Goal: Task Accomplishment & Management: Manage account settings

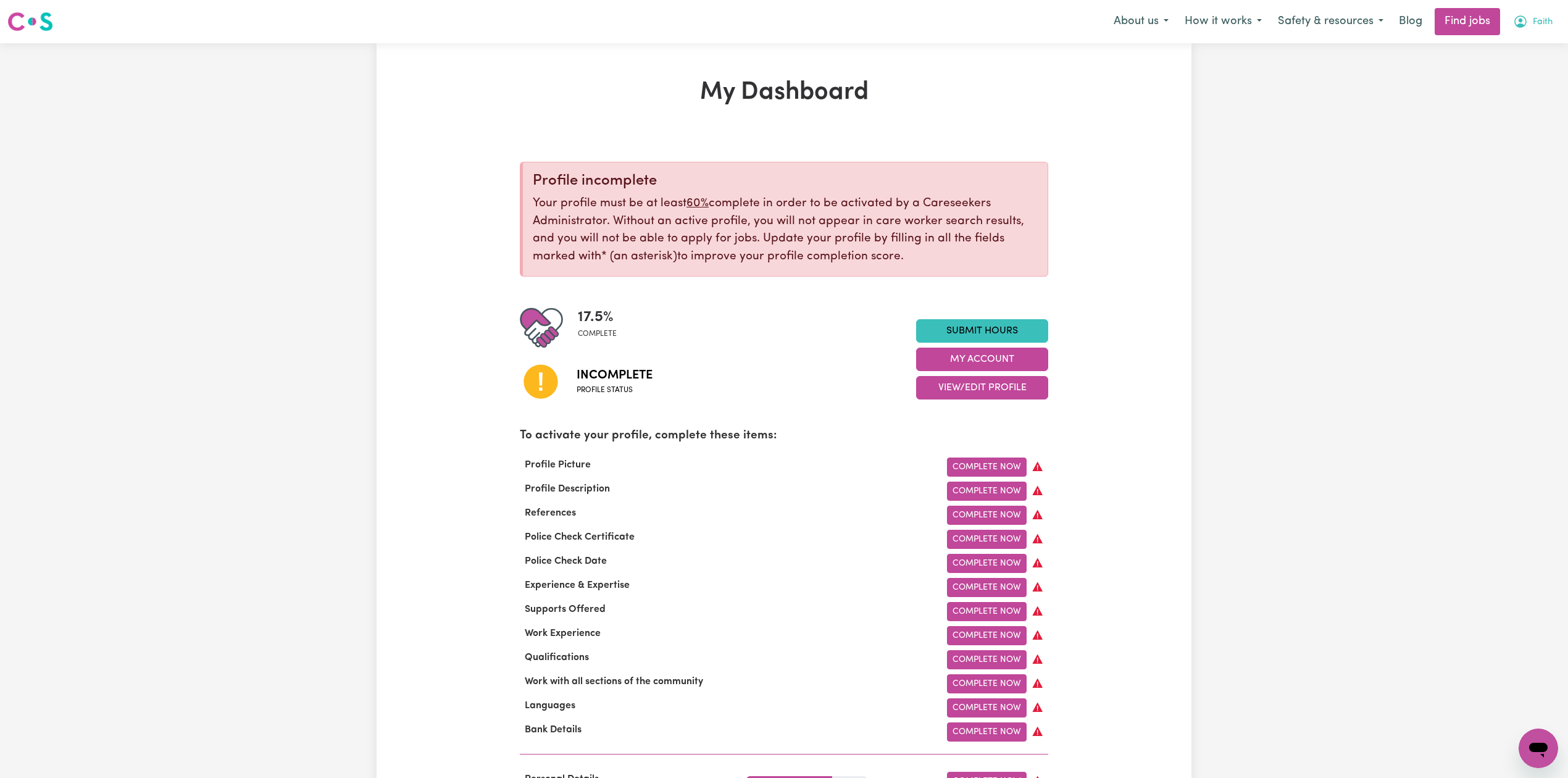
click at [1517, 10] on button "Faith" at bounding box center [1533, 22] width 55 height 26
click at [1504, 97] on link "Logout" at bounding box center [1511, 94] width 98 height 24
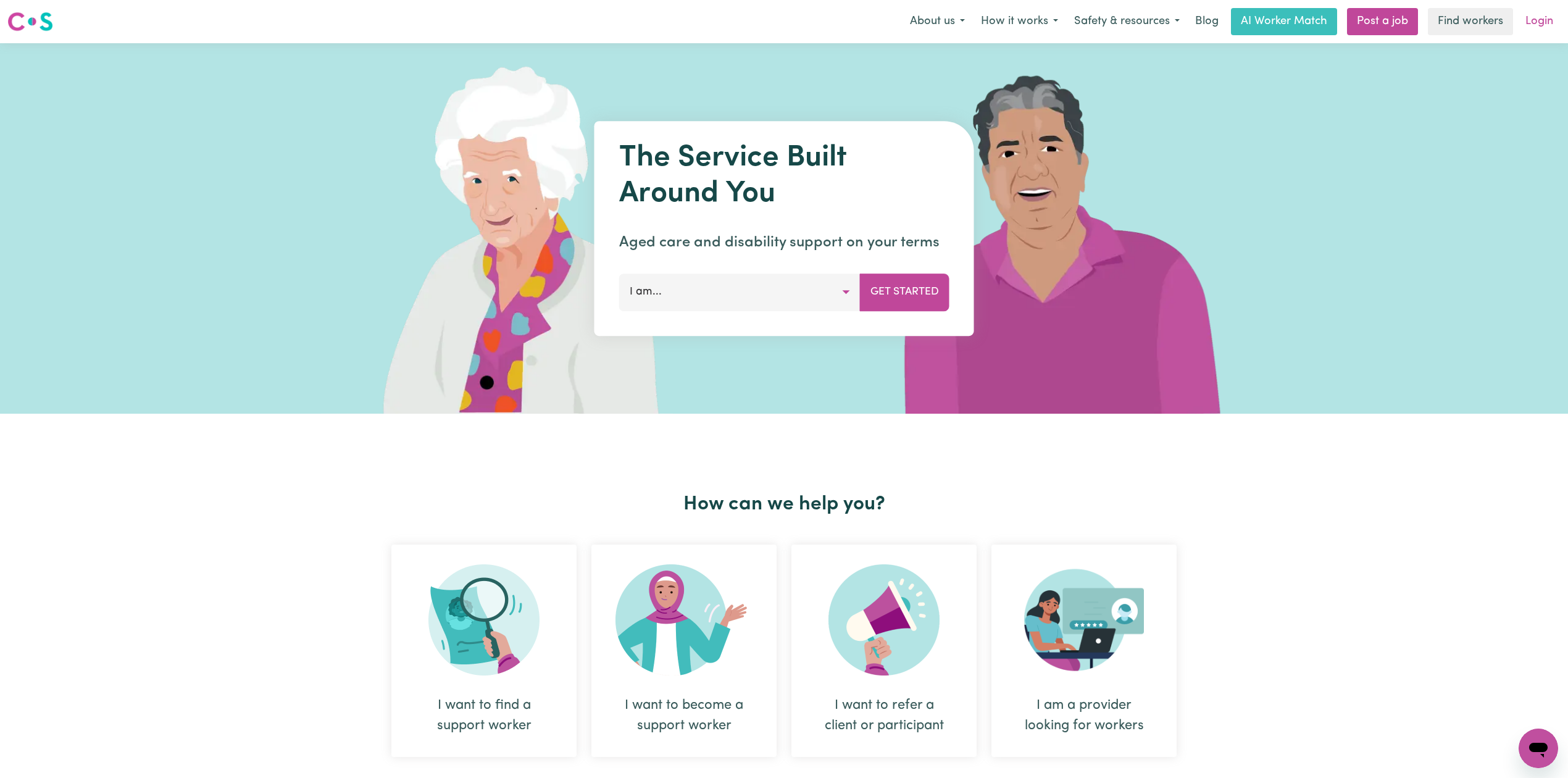
click at [1537, 27] on link "Login" at bounding box center [1539, 22] width 43 height 27
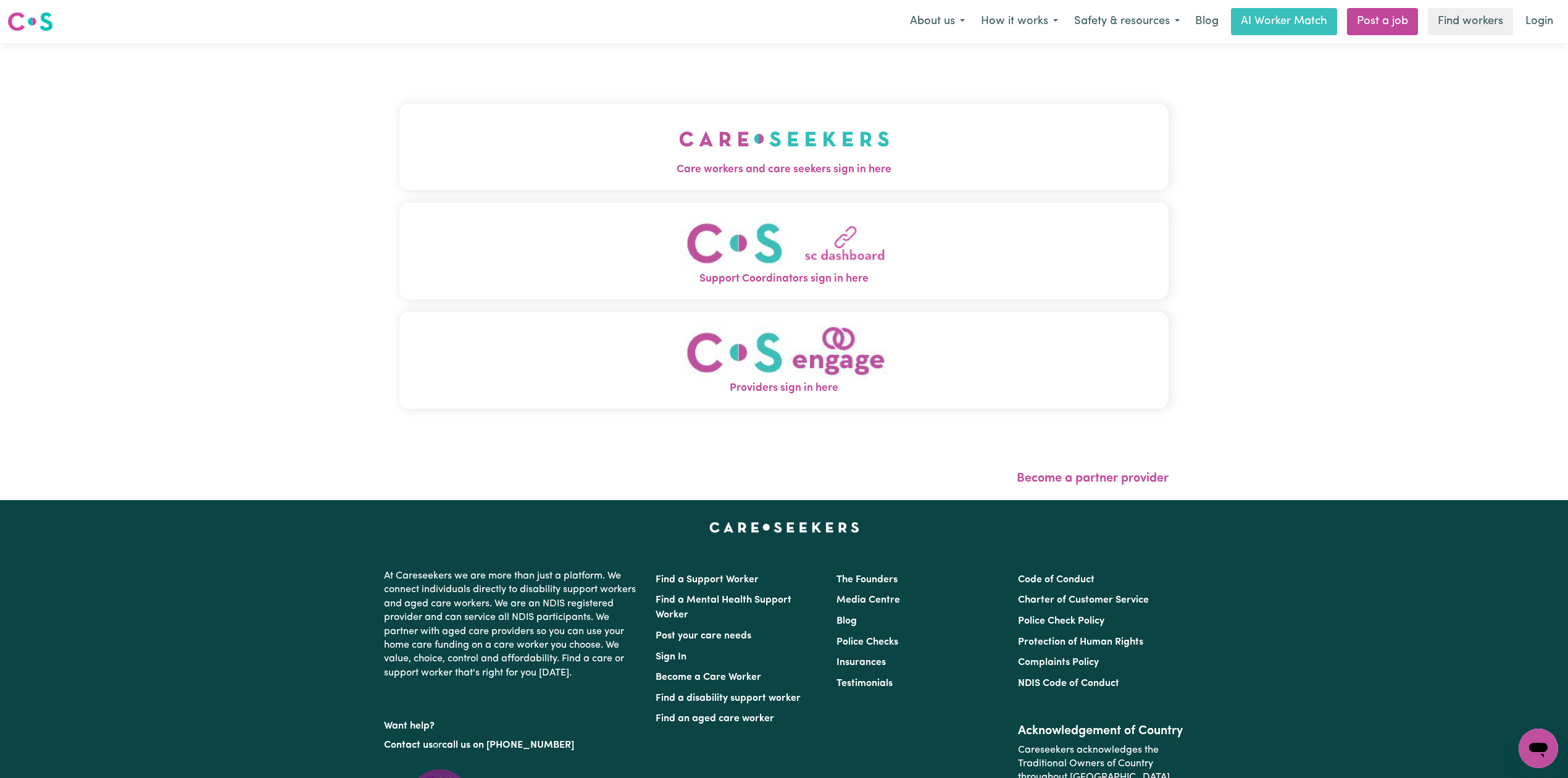
click at [492, 157] on div "Care workers and care seekers sign in here Support Coordinators sign in here Pr…" at bounding box center [784, 271] width 784 height 457
click at [479, 141] on button "Care workers and care seekers sign in here" at bounding box center [784, 147] width 769 height 87
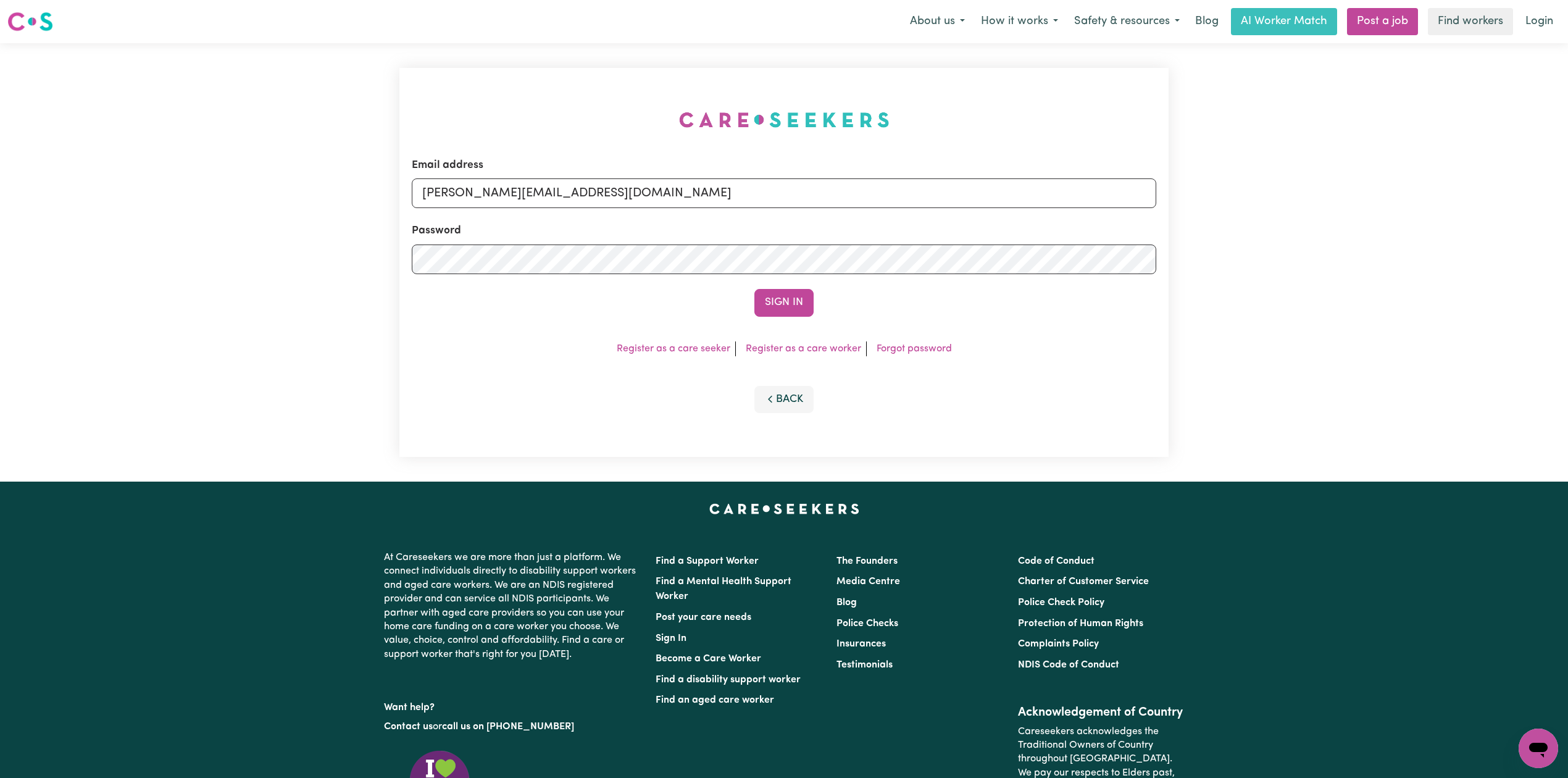
click at [526, 216] on div "Email address [PERSON_NAME][EMAIL_ADDRESS][DOMAIN_NAME] Password Sign In Regist…" at bounding box center [784, 263] width 784 height 438
drag, startPoint x: 499, startPoint y: 184, endPoint x: 497, endPoint y: 200, distance: 16.1
click at [499, 184] on input "[PERSON_NAME][EMAIL_ADDRESS][DOMAIN_NAME]" at bounding box center [784, 193] width 744 height 29
drag, startPoint x: 486, startPoint y: 184, endPoint x: 804, endPoint y: 211, distance: 319.1
click at [804, 211] on form "Email address Superuser~[EMAIL_ADDRESS][DOMAIN_NAME] Password Sign In" at bounding box center [784, 237] width 744 height 159
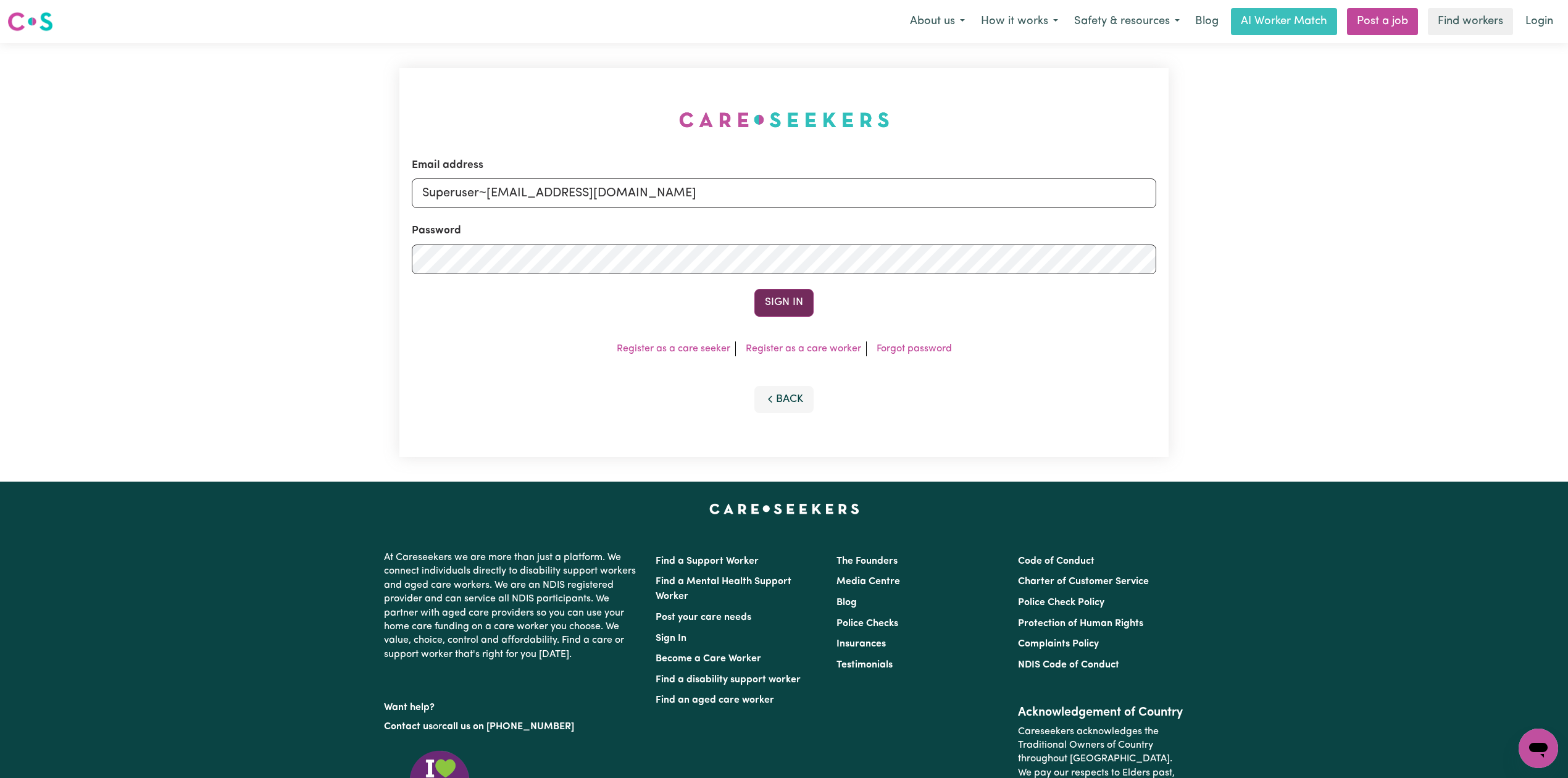
type input "Superuser~[EMAIL_ADDRESS][DOMAIN_NAME]"
click at [764, 298] on button "Sign In" at bounding box center [784, 302] width 59 height 27
